Goal: Navigation & Orientation: Find specific page/section

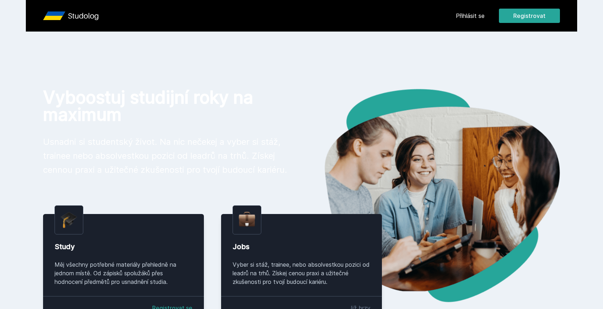
click at [476, 22] on div "Přihlásit se Registrovat" at bounding box center [508, 16] width 104 height 14
click at [476, 16] on link "Přihlásit se" at bounding box center [470, 15] width 29 height 9
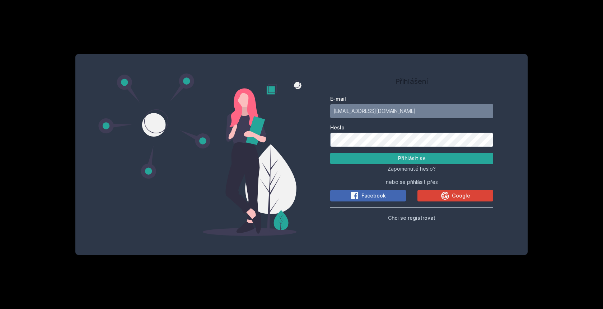
type input "[EMAIL_ADDRESS][DOMAIN_NAME]"
click at [411, 158] on button "Přihlásit se" at bounding box center [411, 158] width 163 height 11
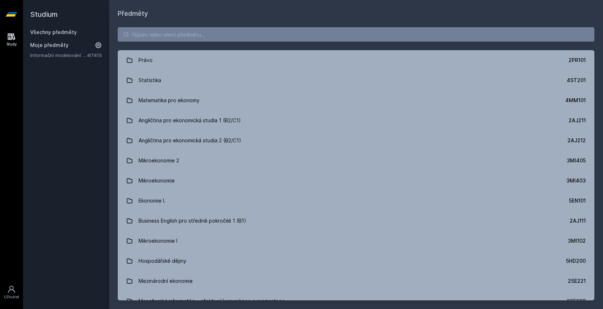
click at [60, 55] on link "Informační modelování organizací" at bounding box center [58, 55] width 57 height 7
